Goal: Obtain resource: Download file/media

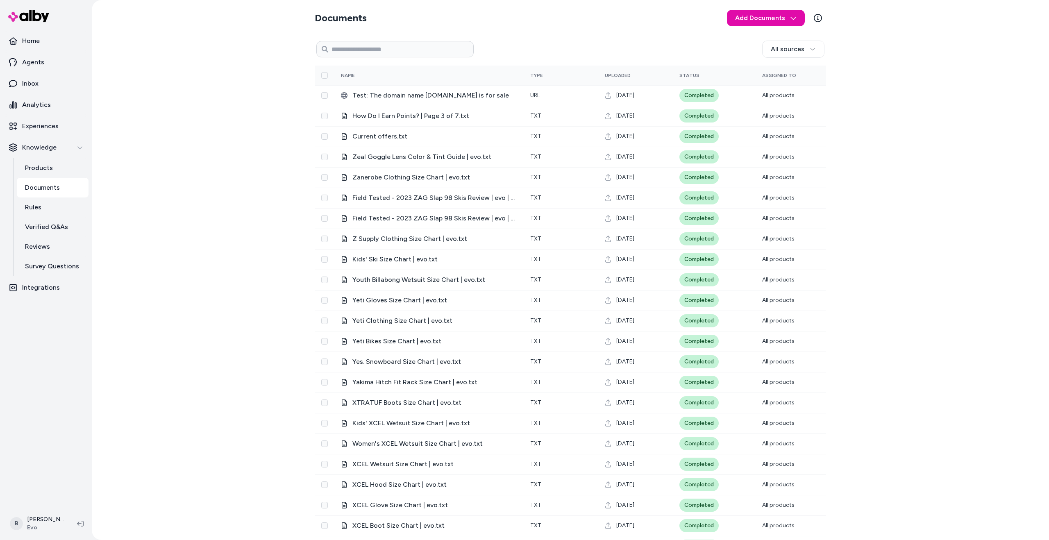
click at [155, 215] on div "Documents Add Documents All sources 0 Selected Edit Name Type Uploaded Status A…" at bounding box center [570, 270] width 957 height 540
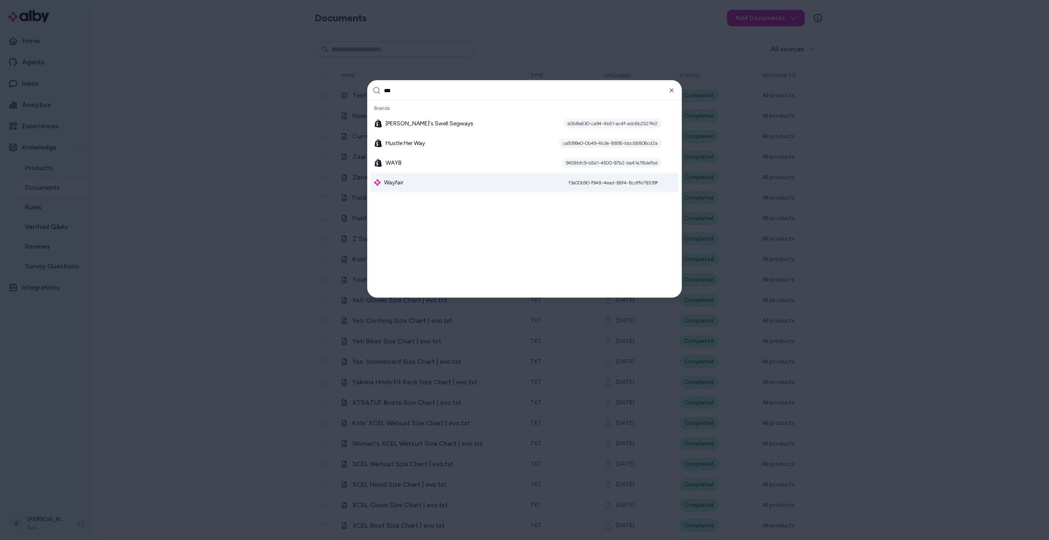
type input "***"
click at [453, 179] on div "Wayfair f3a00b90-f948-4ead-86f4-8cdffe78539f" at bounding box center [524, 183] width 307 height 20
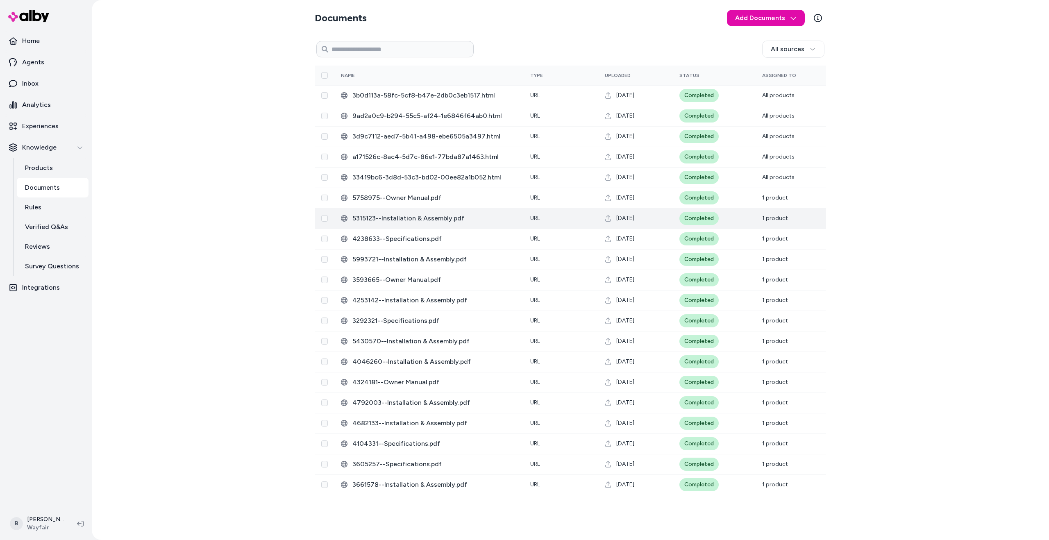
click at [406, 221] on span "5315123--Installation & Assembly.pdf" at bounding box center [434, 218] width 165 height 10
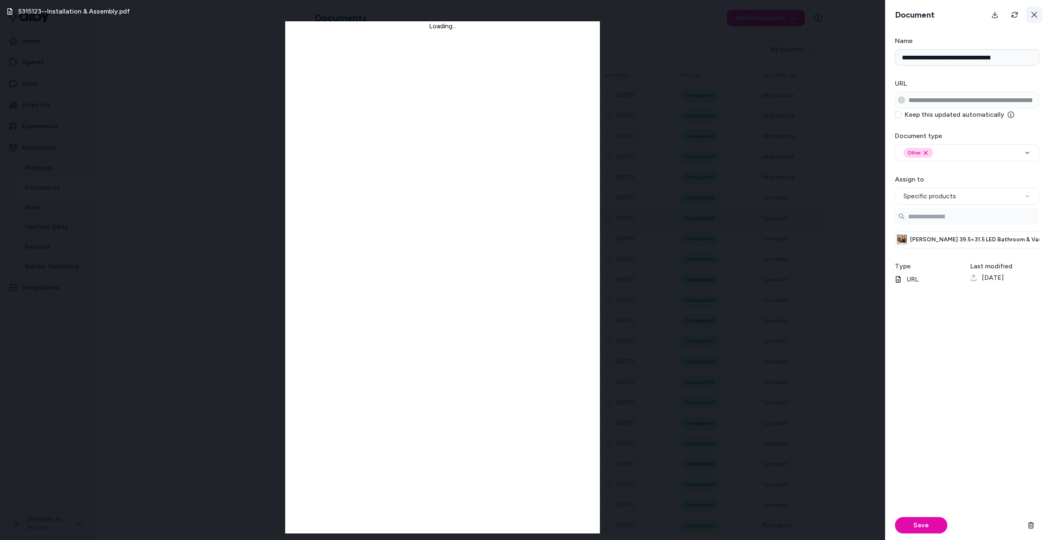
click at [1036, 17] on icon at bounding box center [1034, 14] width 7 height 7
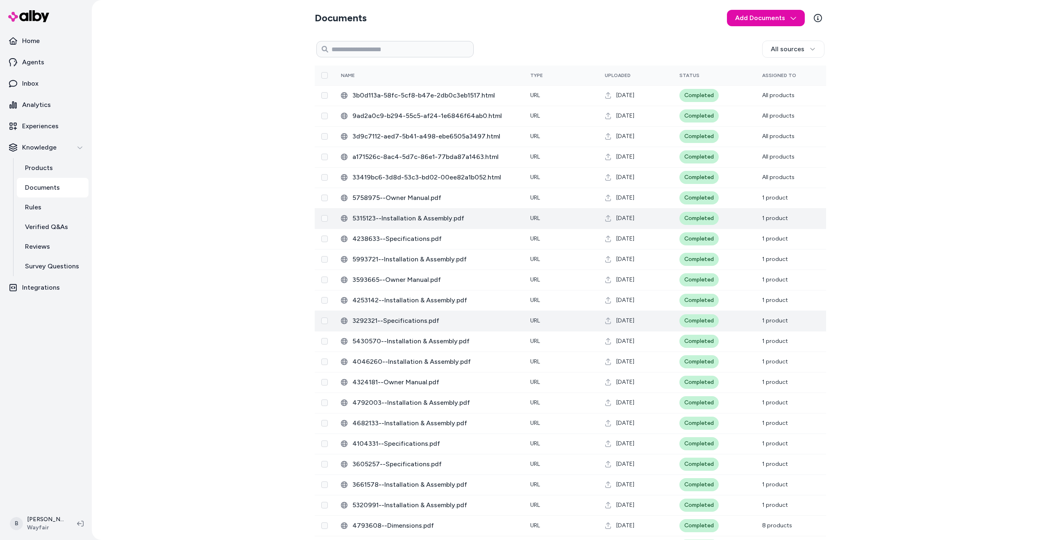
click at [421, 314] on td "3292321--Specifications.pdf" at bounding box center [428, 321] width 189 height 20
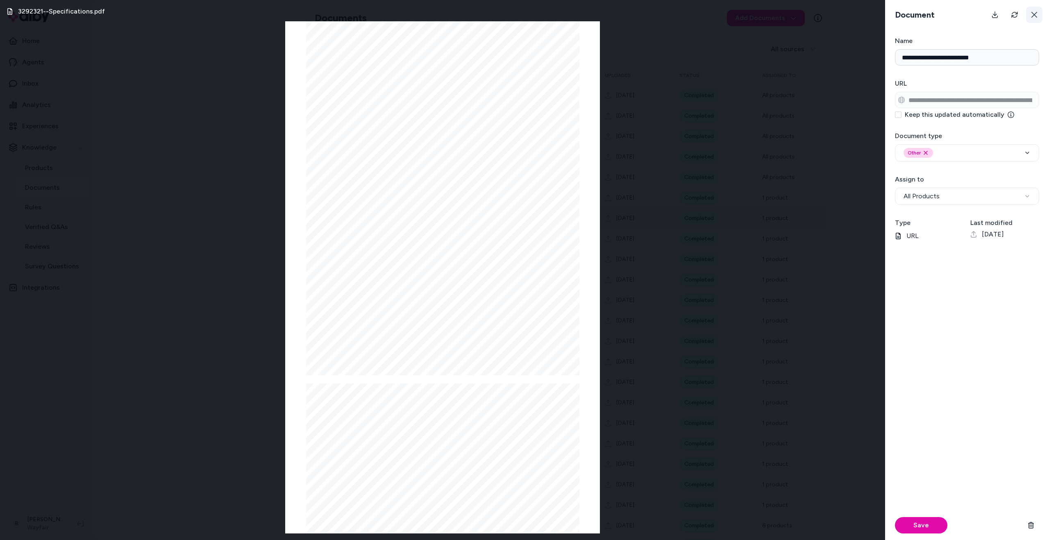
click at [1036, 15] on icon at bounding box center [1034, 14] width 7 height 7
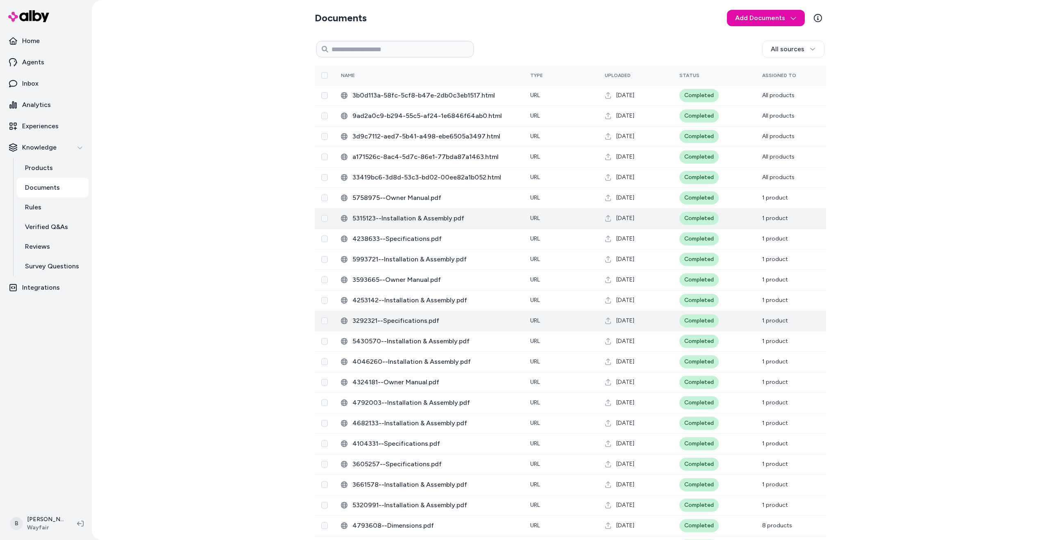
click at [406, 319] on span "3292321--Specifications.pdf" at bounding box center [434, 321] width 165 height 10
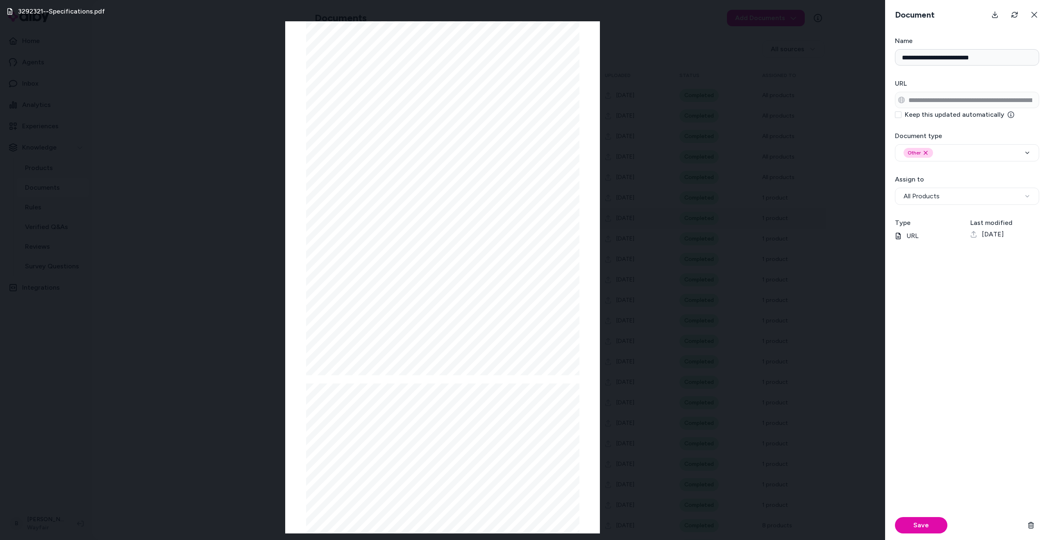
click at [950, 32] on div "**********" at bounding box center [967, 270] width 164 height 540
click at [1036, 13] on icon at bounding box center [1034, 15] width 6 height 6
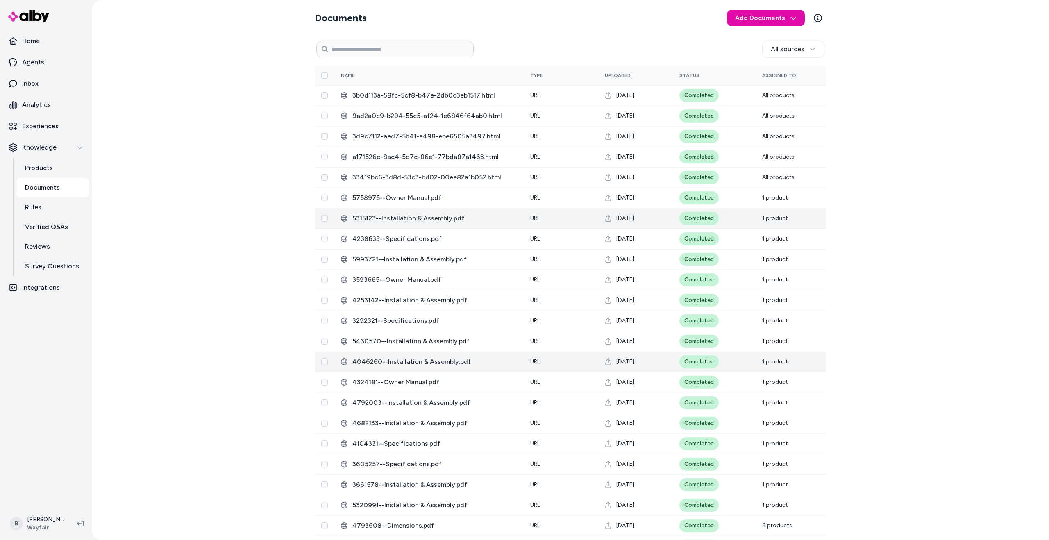
click at [461, 368] on td "4046260--Installation & Assembly.pdf" at bounding box center [428, 362] width 189 height 20
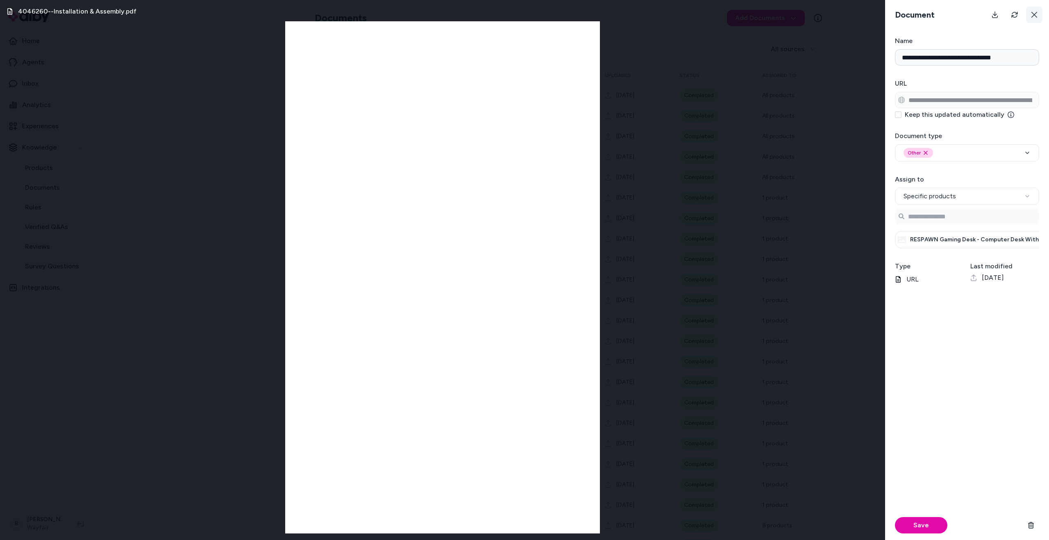
click at [1037, 16] on icon at bounding box center [1034, 14] width 7 height 7
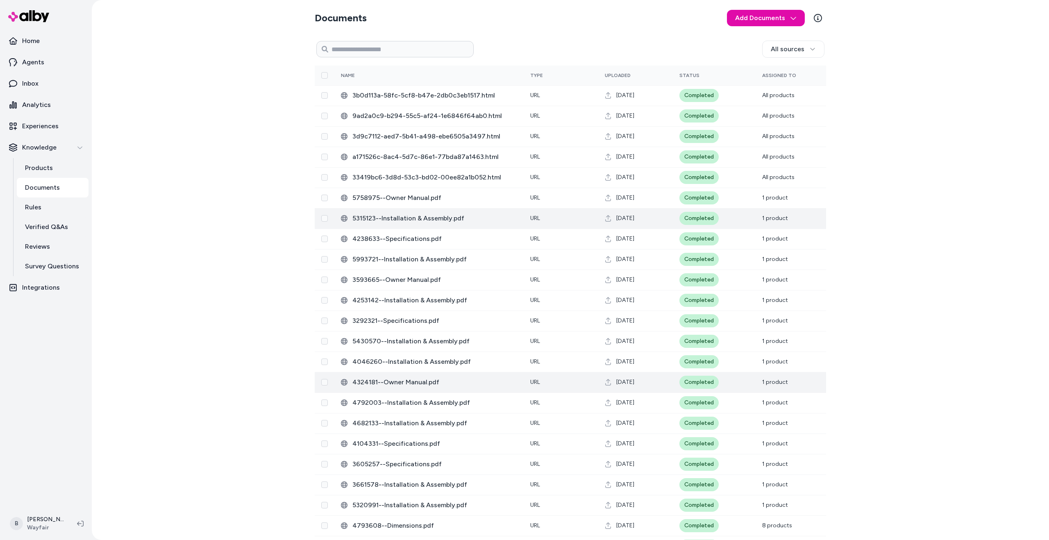
click at [487, 388] on td "4324181--Owner Manual.pdf" at bounding box center [428, 382] width 189 height 20
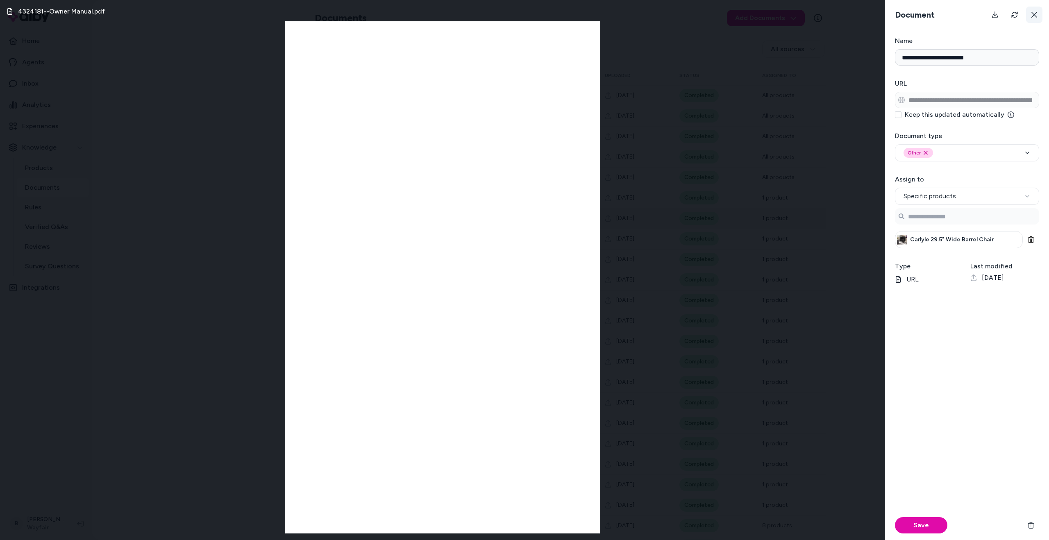
click at [1033, 17] on icon at bounding box center [1034, 14] width 7 height 7
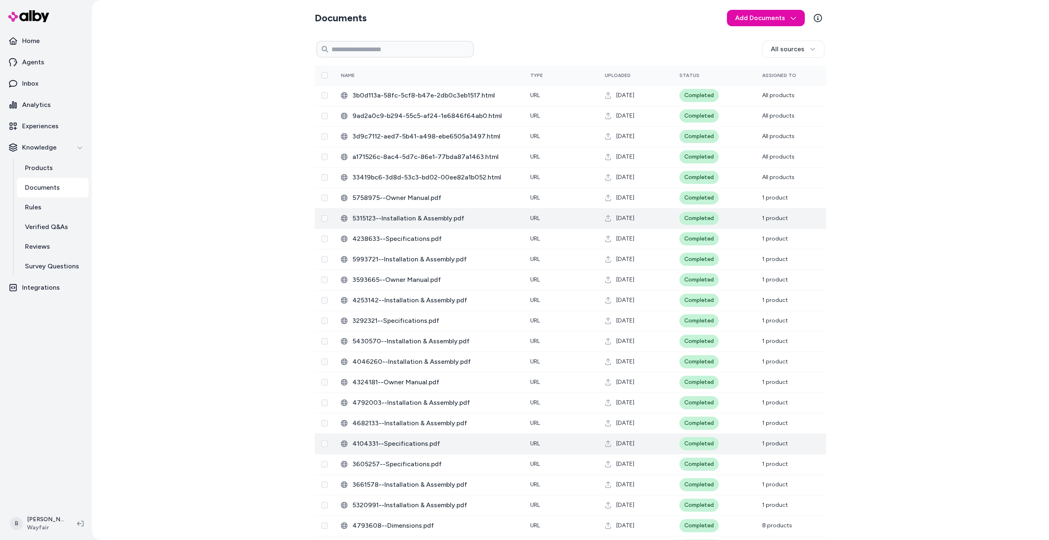
click at [427, 444] on span "4104331--Specifications.pdf" at bounding box center [434, 444] width 165 height 10
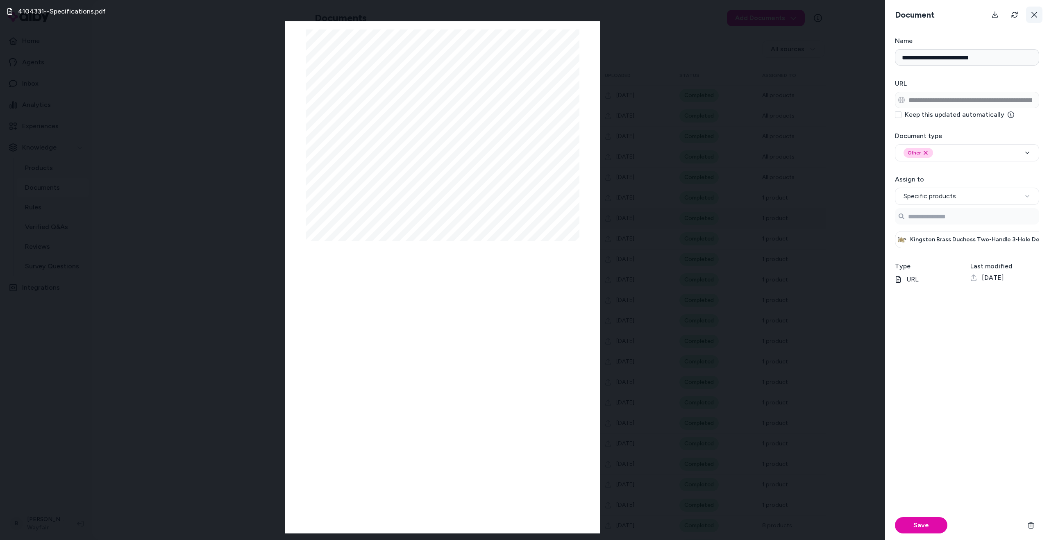
click at [1033, 19] on button at bounding box center [1034, 15] width 16 height 16
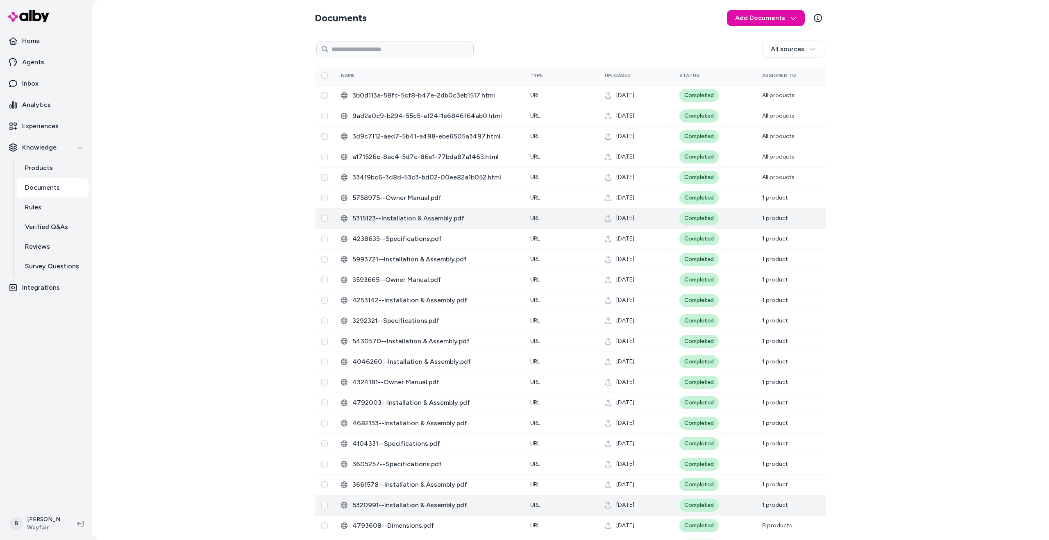
click at [420, 506] on span "5320991--Installation & Assembly.pdf" at bounding box center [434, 505] width 165 height 10
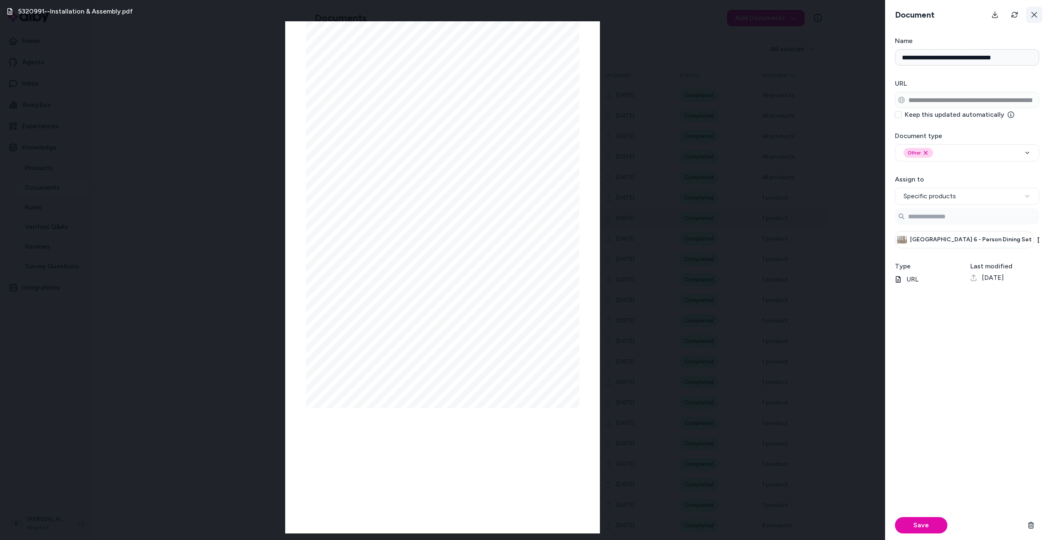
click at [1033, 16] on icon at bounding box center [1034, 14] width 7 height 7
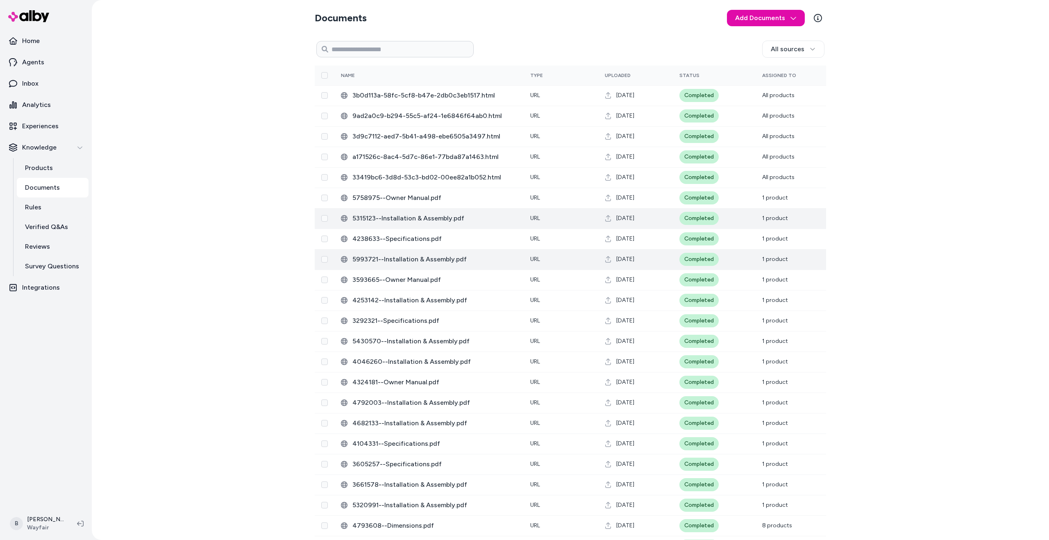
click at [413, 258] on span "5993721--Installation & Assembly.pdf" at bounding box center [434, 259] width 165 height 10
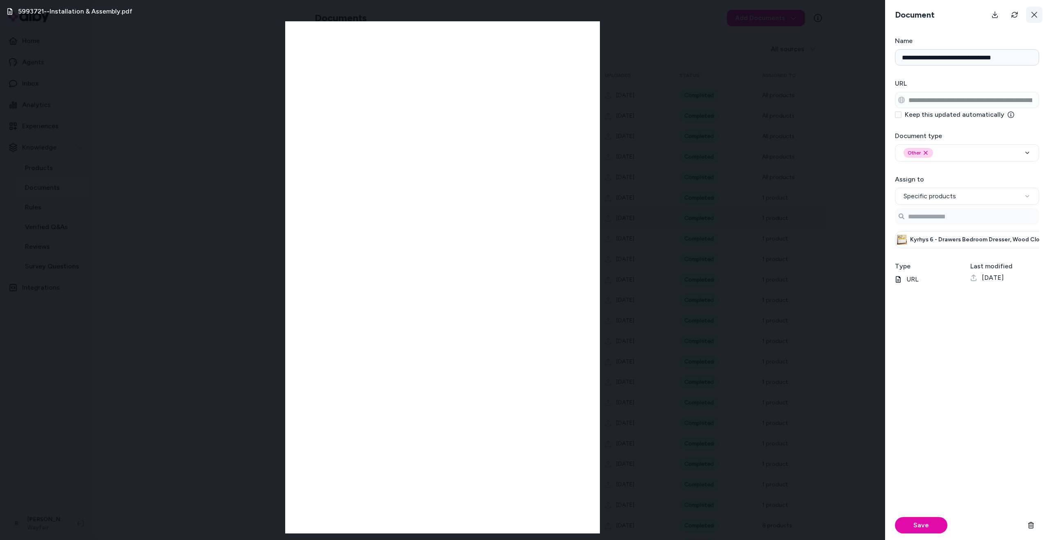
click at [1033, 16] on icon at bounding box center [1034, 15] width 6 height 6
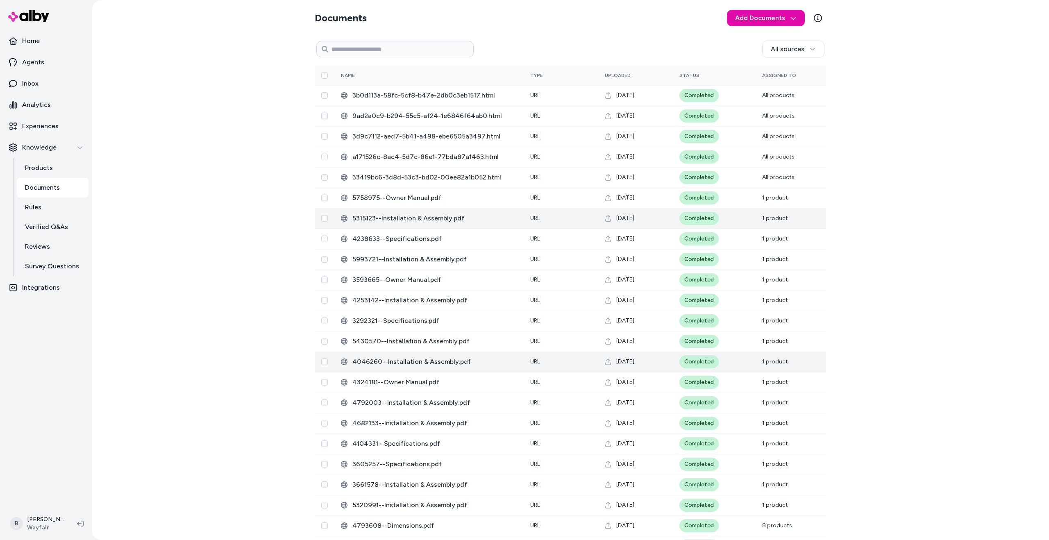
scroll to position [105, 0]
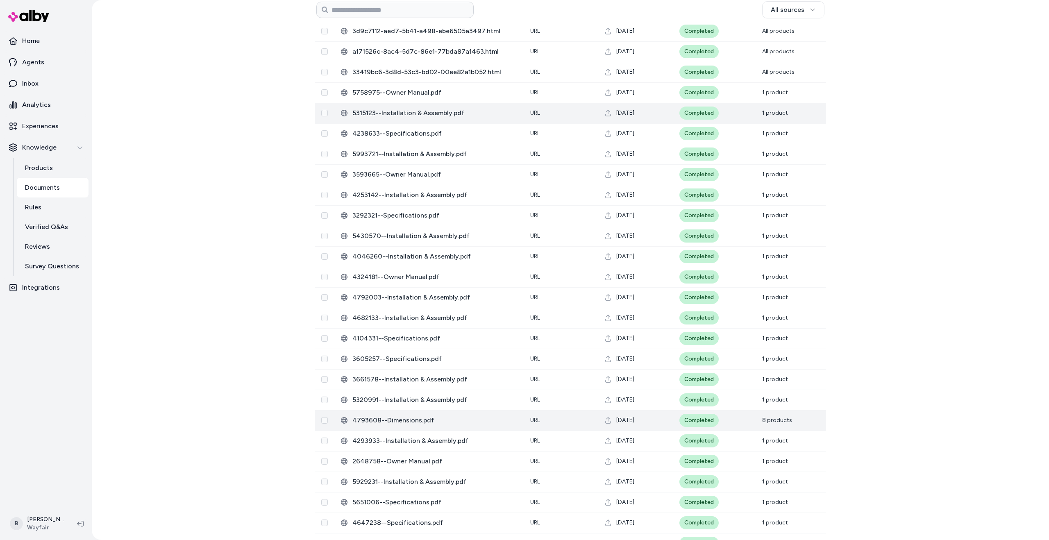
click at [410, 420] on span "4793608--Dimensions.pdf" at bounding box center [434, 421] width 165 height 10
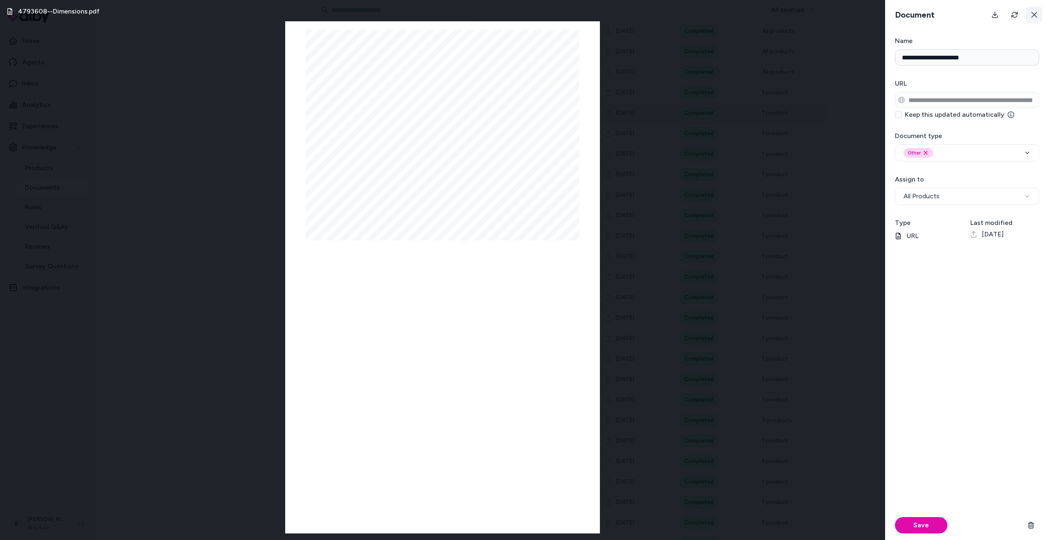
click at [1034, 18] on button at bounding box center [1034, 15] width 16 height 16
